Goal: Transaction & Acquisition: Download file/media

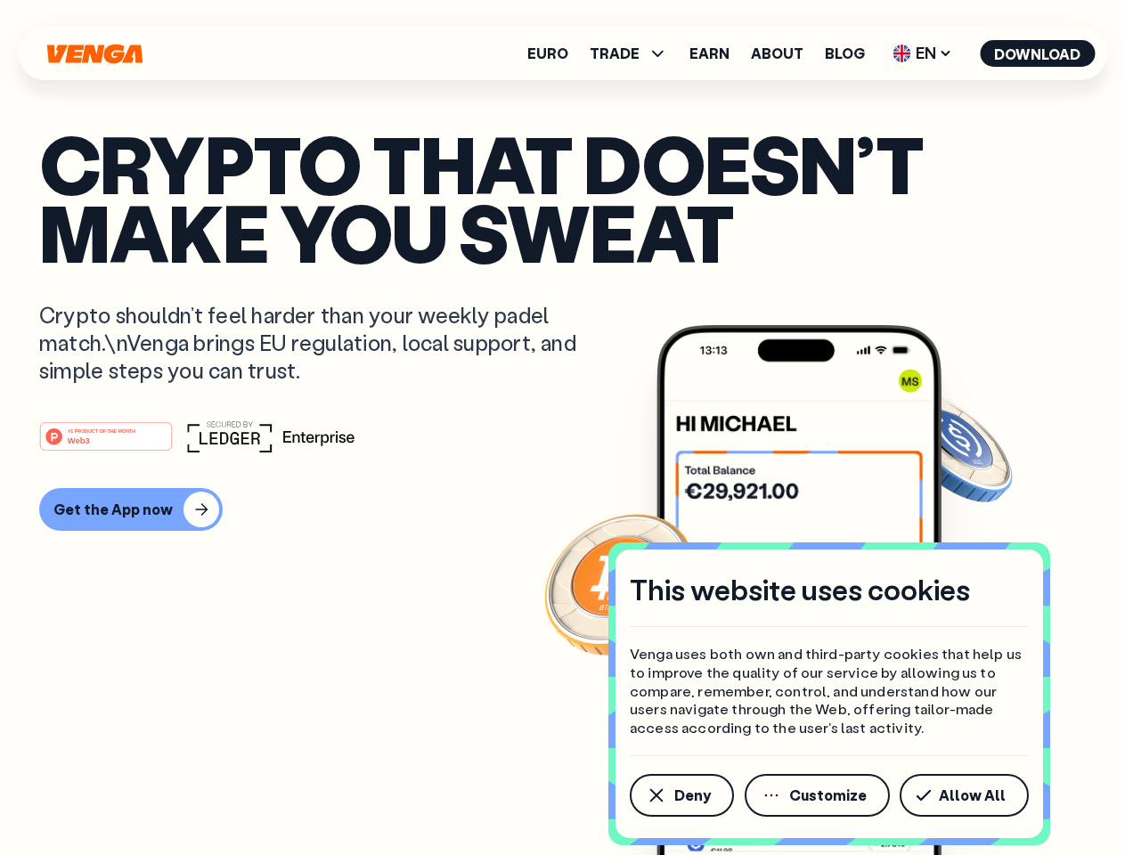
click at [562, 428] on div "#1 PRODUCT OF THE MONTH Web3" at bounding box center [562, 436] width 1047 height 32
click at [681, 795] on span "Deny" at bounding box center [692, 795] width 37 height 14
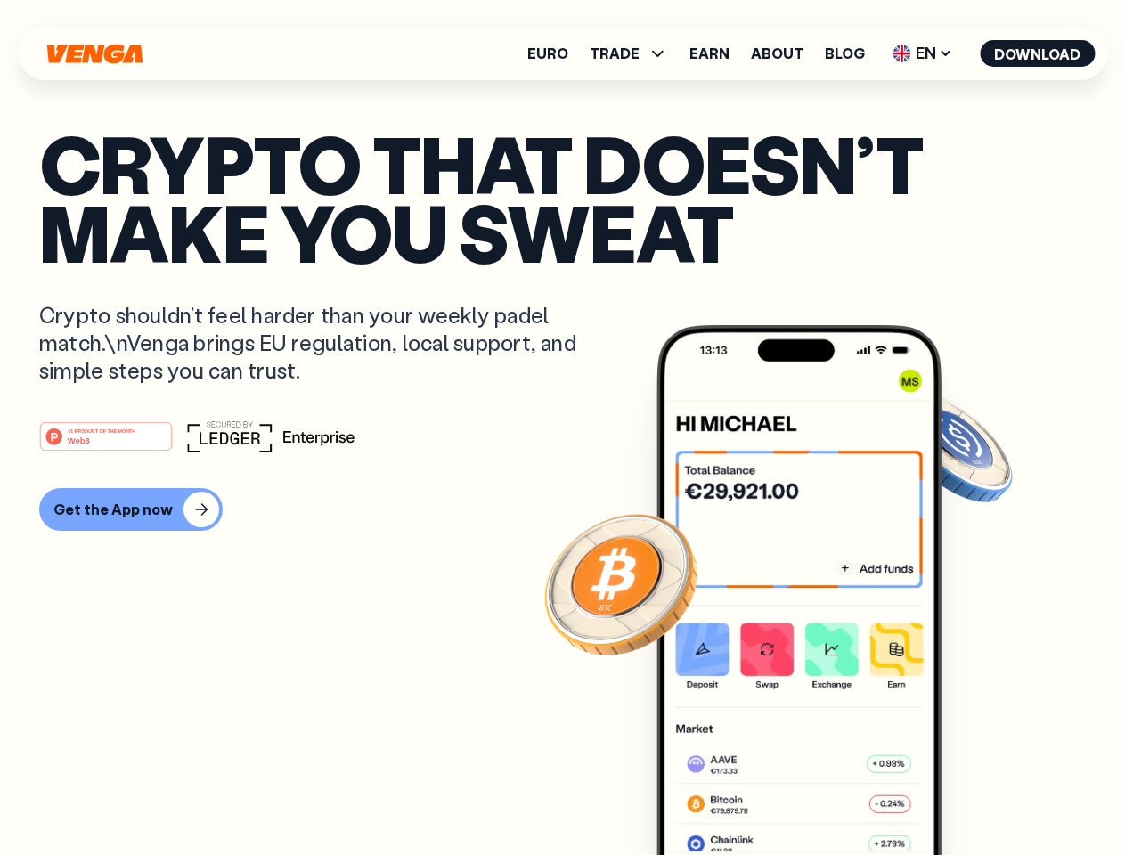
click at [819, 795] on img at bounding box center [799, 623] width 285 height 597
click at [967, 795] on article "Crypto that doesn’t make you sweat Crypto shouldn’t feel harder than your weekl…" at bounding box center [562, 463] width 1047 height 668
click at [634, 53] on span "TRADE" at bounding box center [615, 53] width 50 height 14
click at [923, 53] on span "EN" at bounding box center [922, 53] width 72 height 29
click at [1038, 53] on button "Download" at bounding box center [1037, 53] width 115 height 27
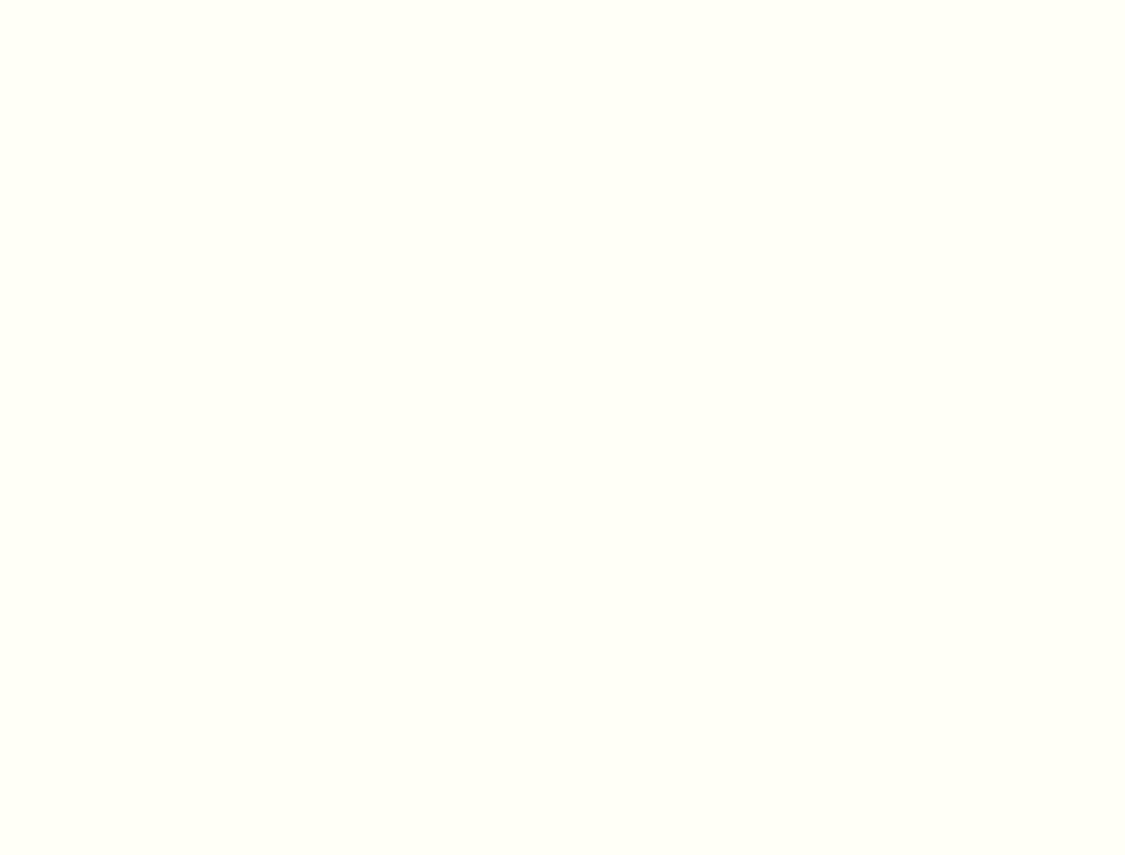
click at [128, 0] on html "This website uses cookies Venga uses both own and third-party cookies that help…" at bounding box center [562, 0] width 1125 height 0
click at [109, 0] on html "This website uses cookies Venga uses both own and third-party cookies that help…" at bounding box center [562, 0] width 1125 height 0
